Goal: Communication & Community: Answer question/provide support

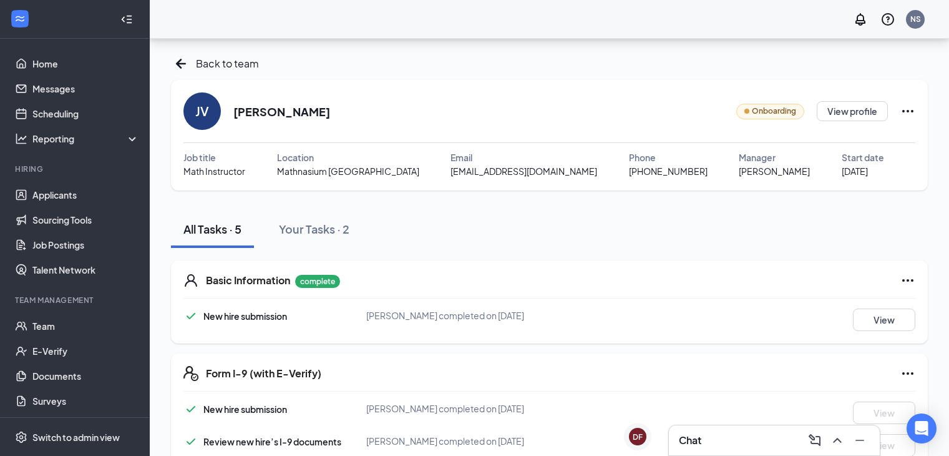
scroll to position [158, 0]
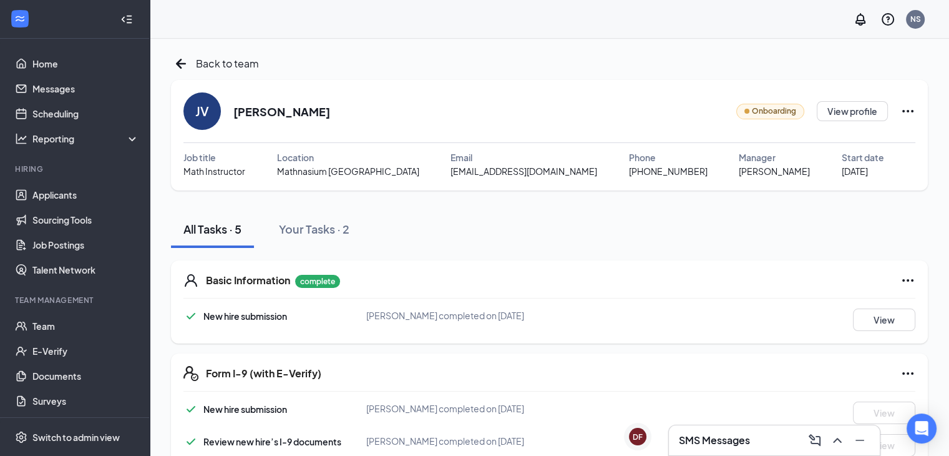
scroll to position [158, 0]
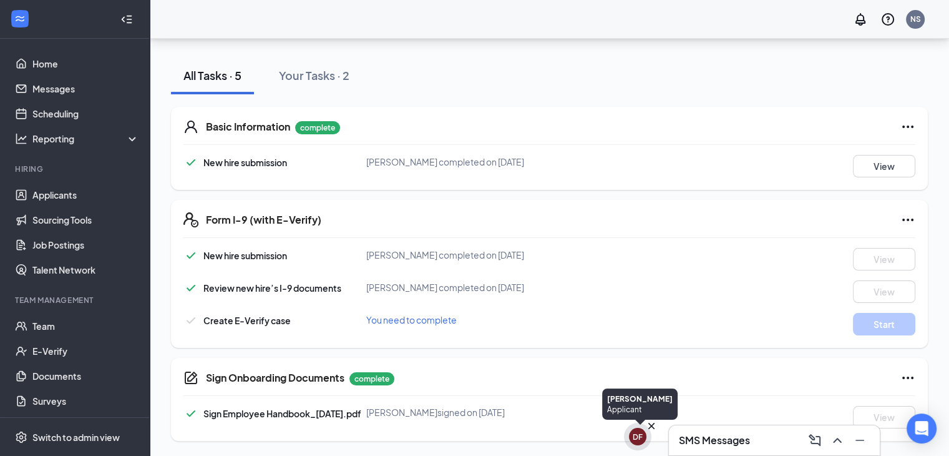
click at [635, 431] on div "DF" at bounding box center [638, 436] width 10 height 11
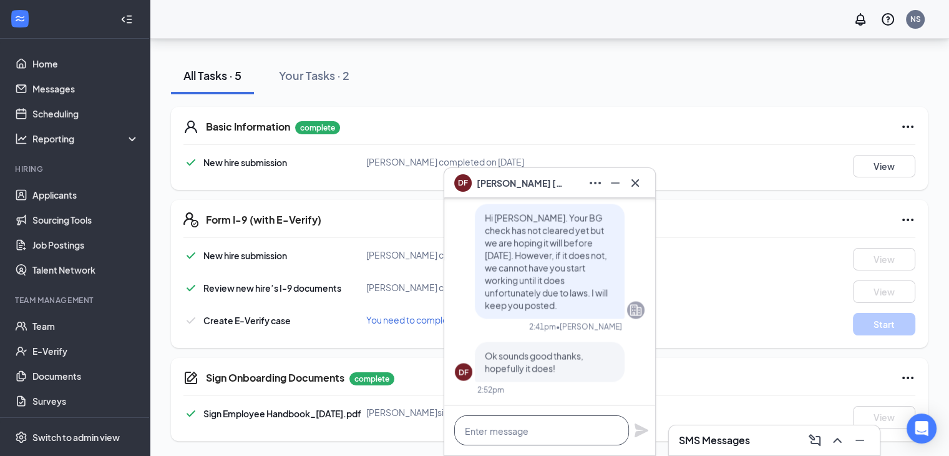
click at [499, 436] on textarea at bounding box center [541, 430] width 175 height 30
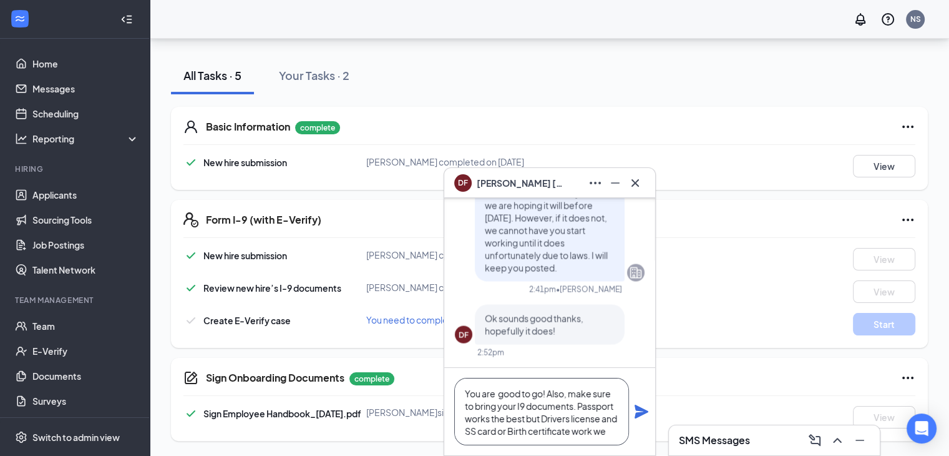
scroll to position [12, 0]
type textarea "You are good to go! Also, make sure to bring your I9 documents. Passport works …"
click at [644, 415] on icon "Plane" at bounding box center [641, 411] width 15 height 15
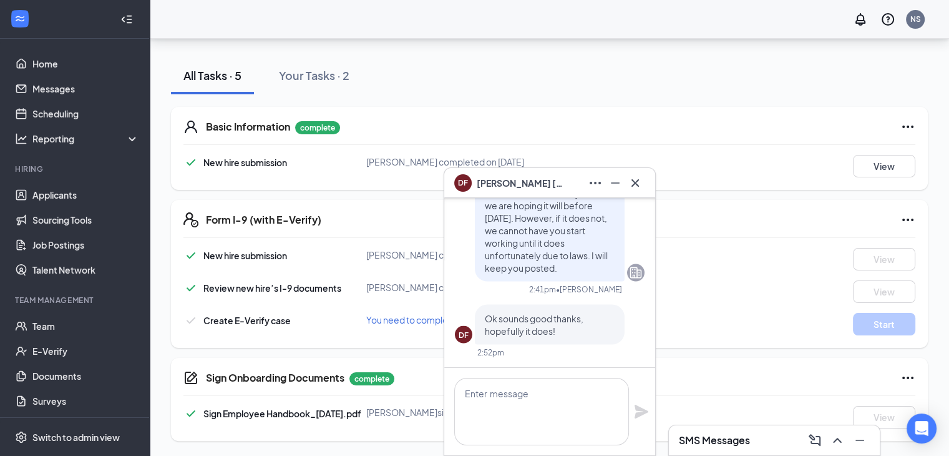
scroll to position [0, 0]
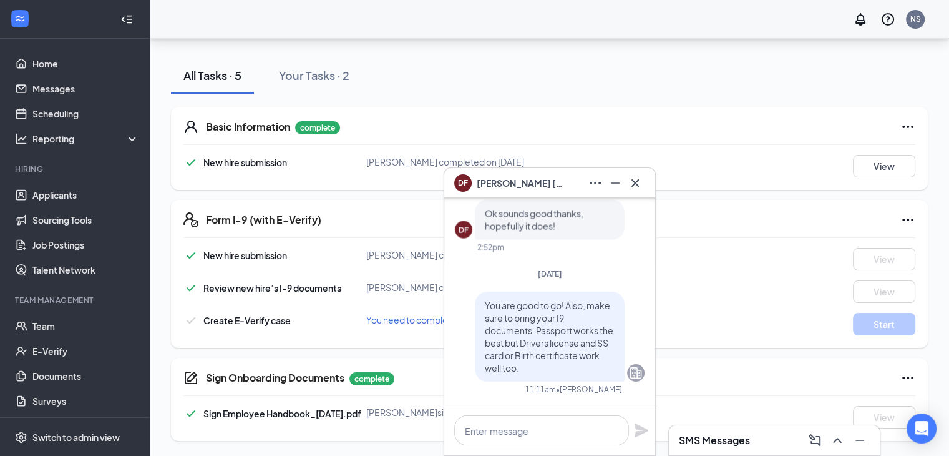
click at [684, 437] on h3 "SMS Messages" at bounding box center [714, 440] width 71 height 14
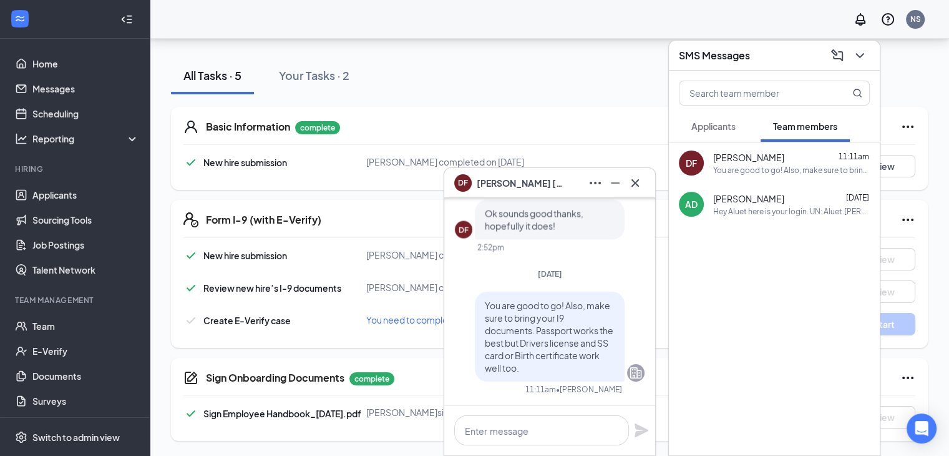
click at [716, 132] on button "Applicants" at bounding box center [713, 125] width 69 height 31
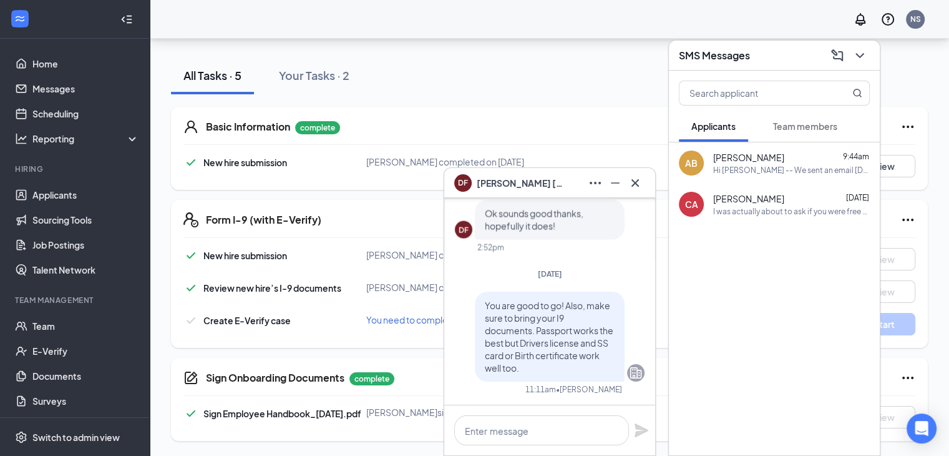
click at [774, 220] on div "CA [PERSON_NAME] [DATE] I was actually about to ask if you were free to do a zo…" at bounding box center [774, 203] width 211 height 41
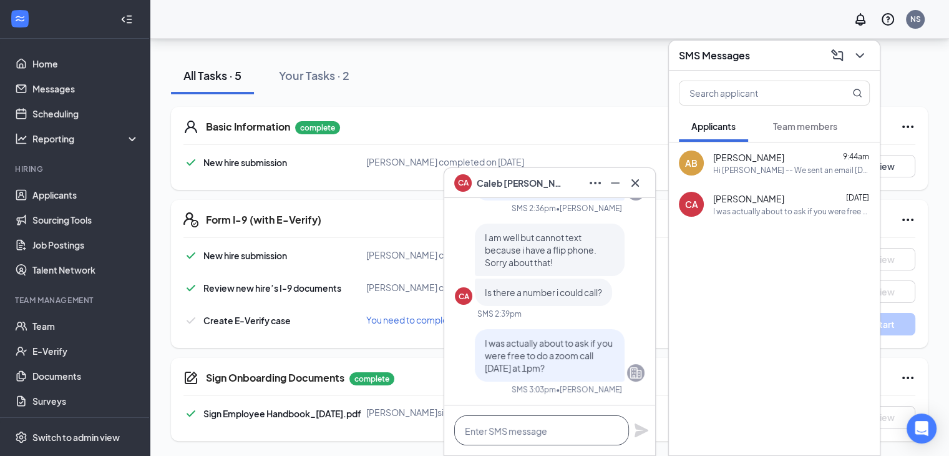
click at [509, 434] on textarea at bounding box center [541, 430] width 175 height 30
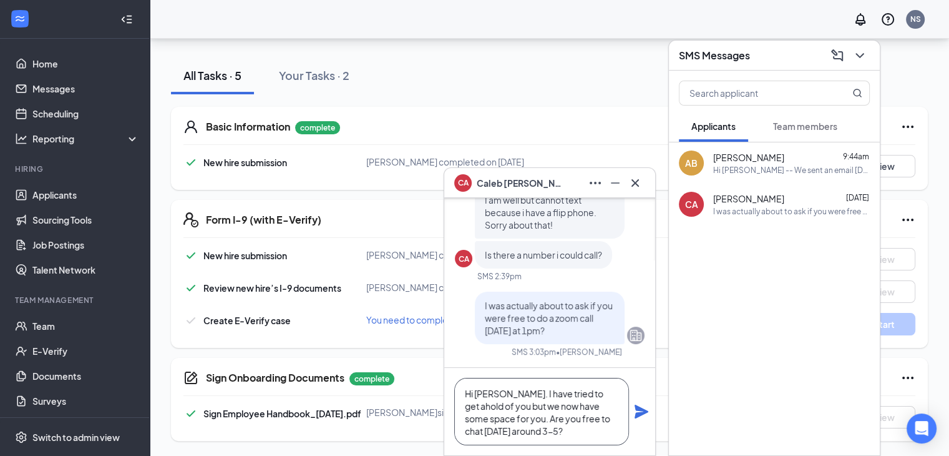
type textarea "Hi [PERSON_NAME]. I have tried to get ahold of you but we now have some space f…"
click at [643, 406] on icon "Plane" at bounding box center [641, 411] width 15 height 15
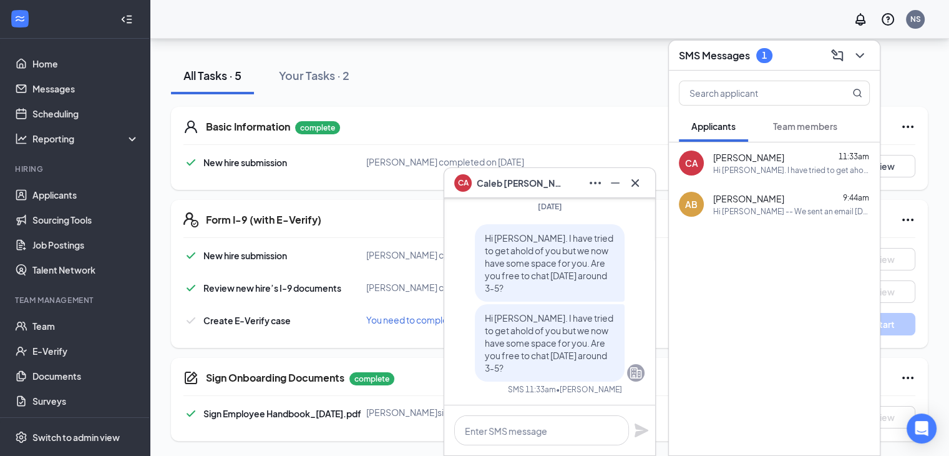
click at [754, 64] on div "SMS Messages 1" at bounding box center [774, 55] width 191 height 19
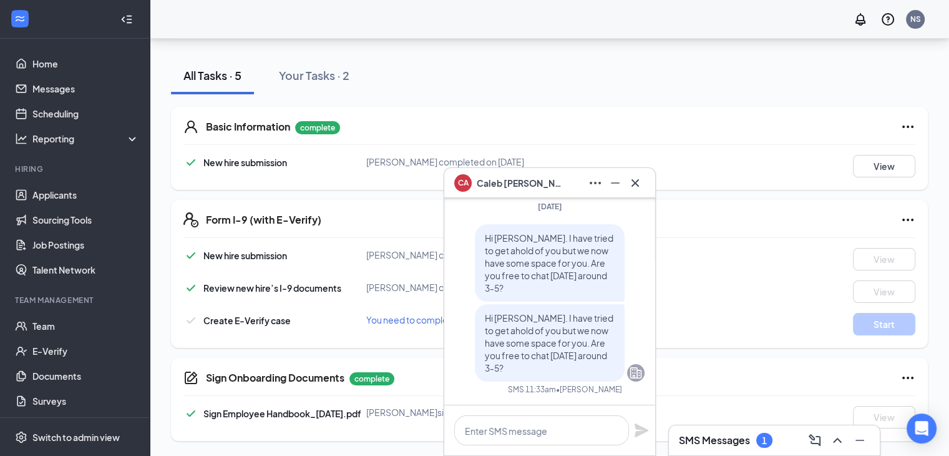
click at [713, 449] on div "SMS Messages 1" at bounding box center [774, 440] width 191 height 20
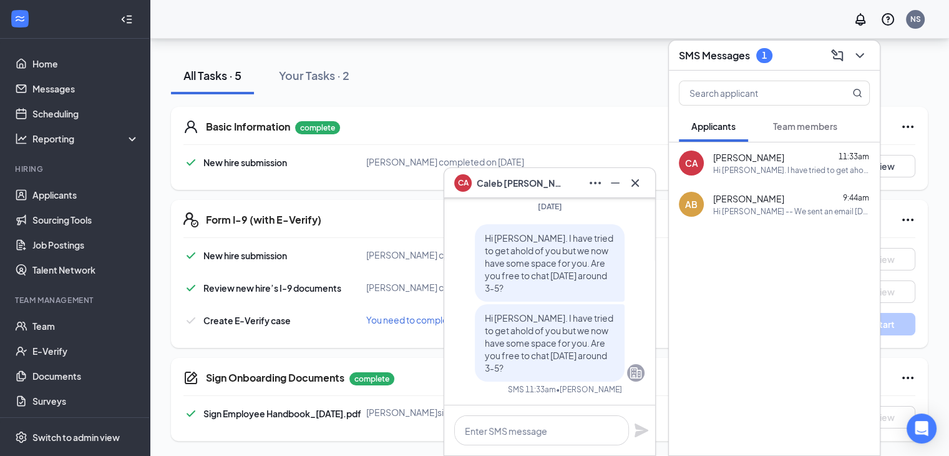
click at [786, 130] on span "Team members" at bounding box center [805, 125] width 64 height 11
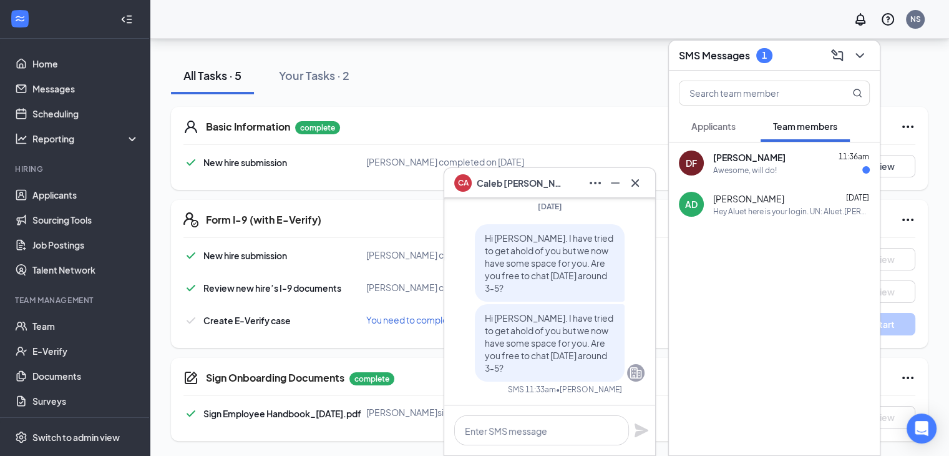
click at [764, 160] on span "[PERSON_NAME]" at bounding box center [749, 157] width 72 height 12
